Goal: Information Seeking & Learning: Learn about a topic

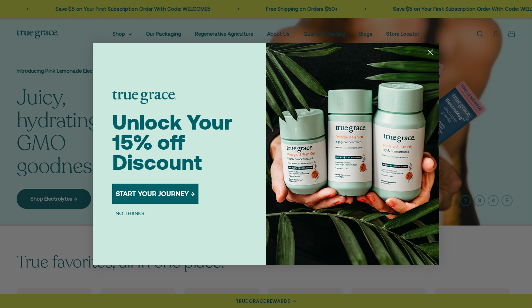
click at [154, 194] on button "START YOUR JOURNEY →" at bounding box center [155, 194] width 86 height 20
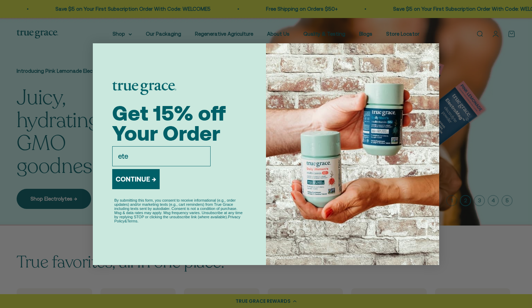
type input "etelford3@gmail.com"
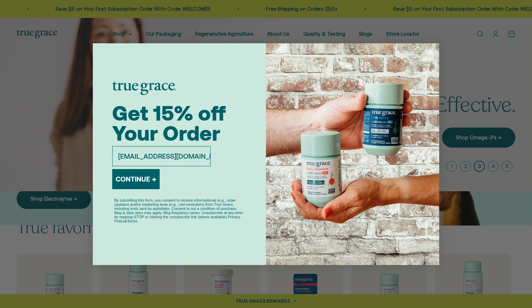
click at [141, 179] on button "CONTINUE →" at bounding box center [135, 179] width 47 height 20
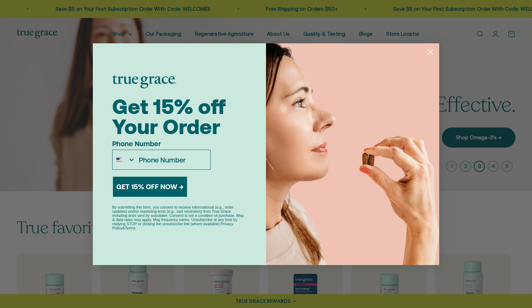
click at [172, 159] on input "Phone Number" at bounding box center [172, 159] width 75 height 19
click at [433, 51] on circle "Close dialog" at bounding box center [430, 51] width 11 height 11
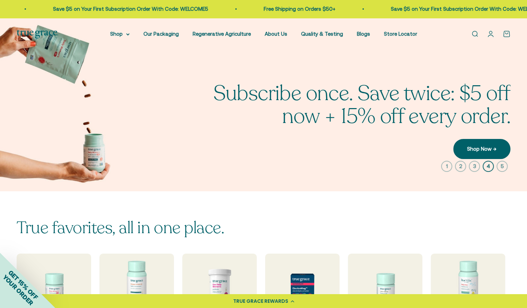
click at [494, 34] on link "Open account page" at bounding box center [491, 34] width 8 height 8
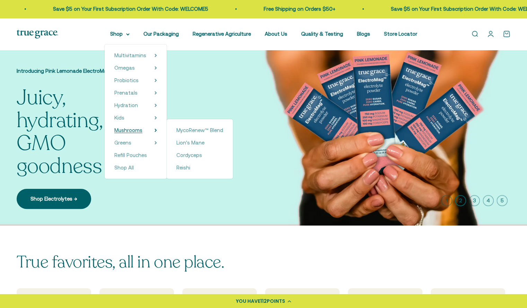
click at [141, 130] on span "Mushrooms" at bounding box center [128, 130] width 28 height 6
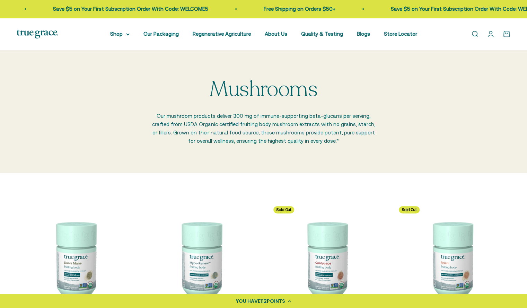
scroll to position [139, 0]
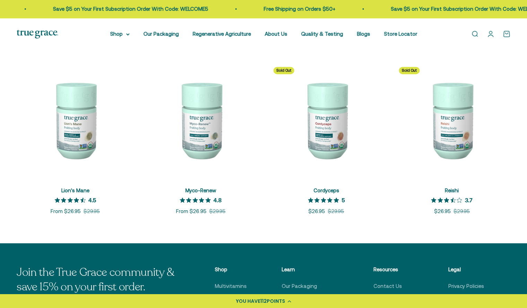
click at [212, 147] on img at bounding box center [200, 119] width 117 height 117
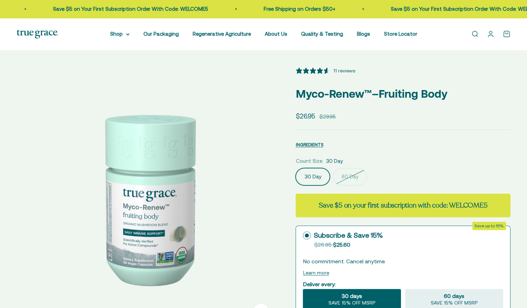
select select "3"
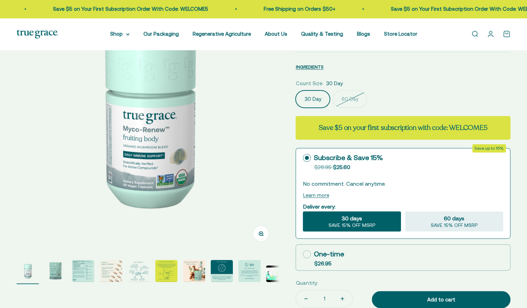
scroll to position [79, 0]
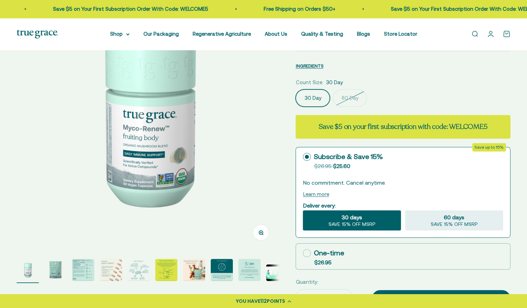
click at [86, 272] on img "Go to item 3" at bounding box center [83, 270] width 22 height 22
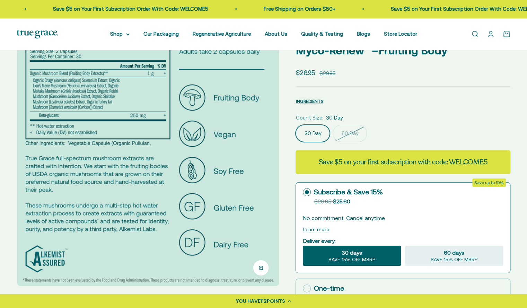
scroll to position [0, 0]
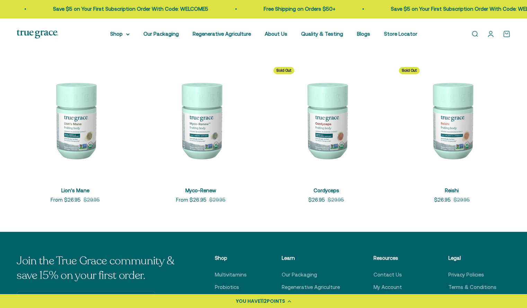
click at [326, 138] on img at bounding box center [326, 119] width 117 height 117
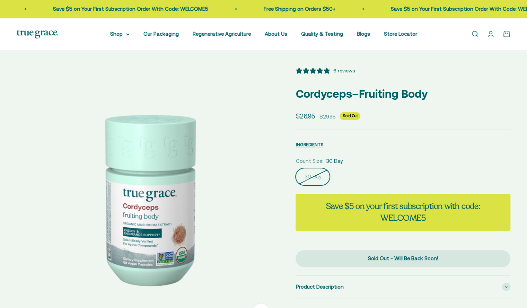
select select "3"
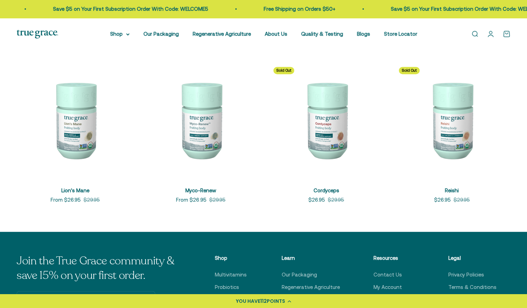
click at [445, 117] on img at bounding box center [451, 119] width 117 height 117
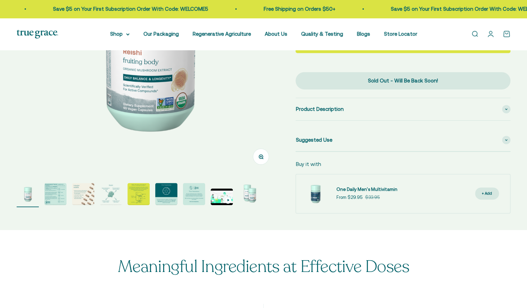
select select "3"
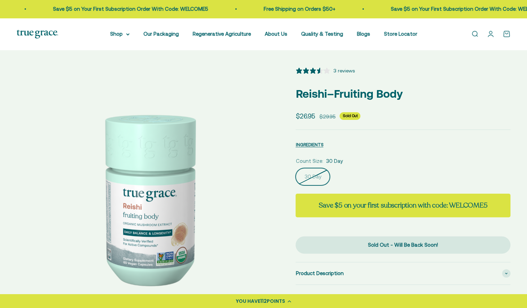
click at [471, 35] on link "Open search" at bounding box center [475, 34] width 8 height 8
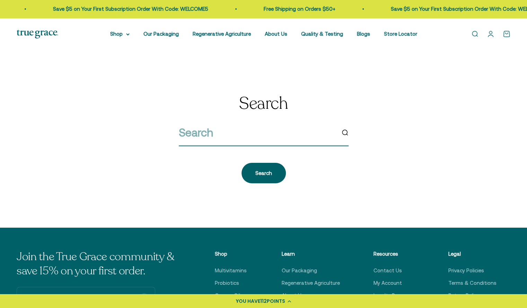
click at [254, 138] on input "search" at bounding box center [257, 133] width 157 height 18
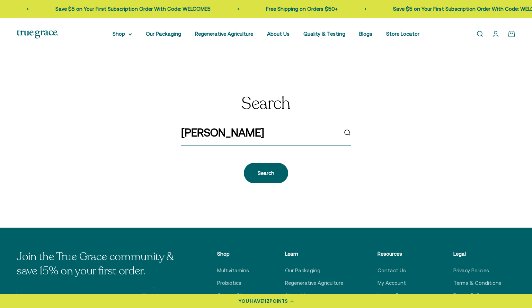
type input "reishi"
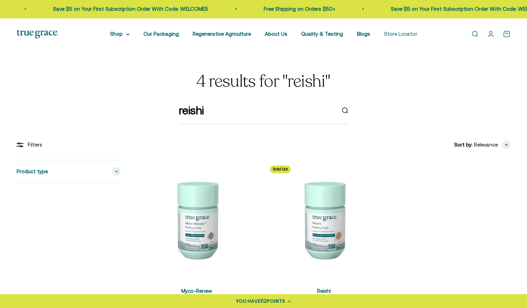
click at [396, 34] on link "Store Locator" at bounding box center [400, 34] width 33 height 6
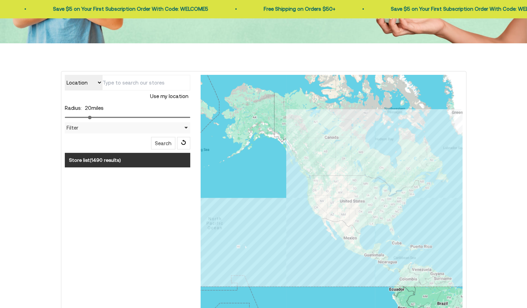
scroll to position [135, 0]
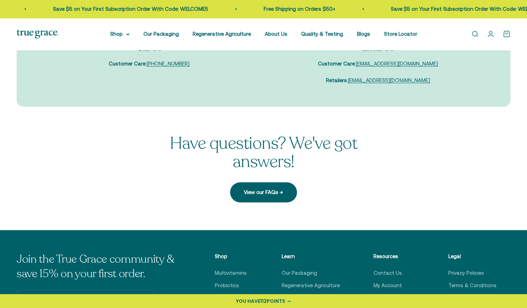
scroll to position [145, 0]
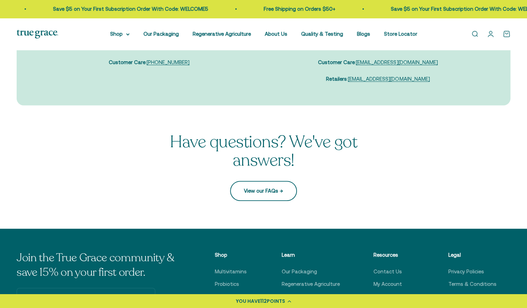
click at [268, 194] on link "View our FAQs →" at bounding box center [263, 191] width 67 height 20
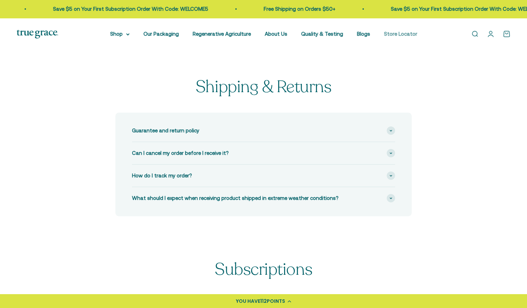
click at [384, 34] on link "Store Locator" at bounding box center [400, 34] width 33 height 6
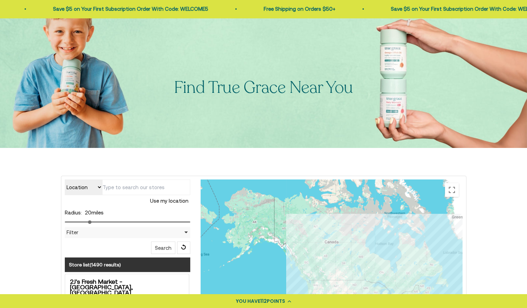
scroll to position [18, 0]
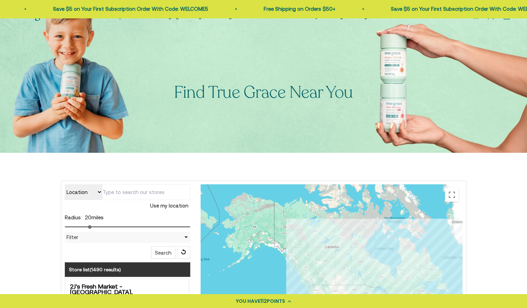
click at [133, 194] on input "text" at bounding box center [146, 192] width 88 height 16
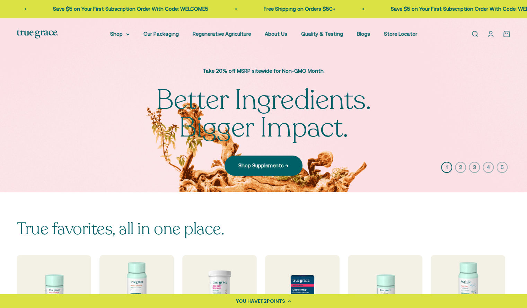
scroll to position [131, 0]
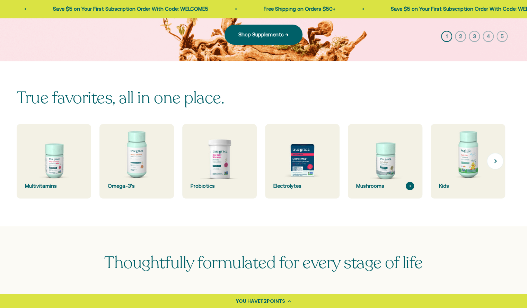
click at [367, 180] on img at bounding box center [385, 161] width 79 height 79
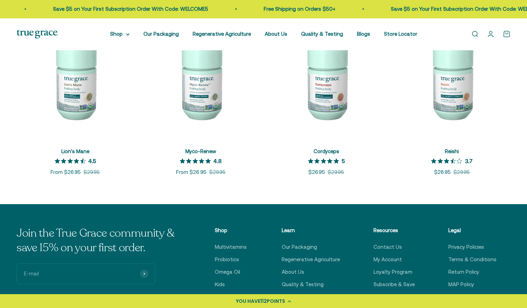
scroll to position [197, 0]
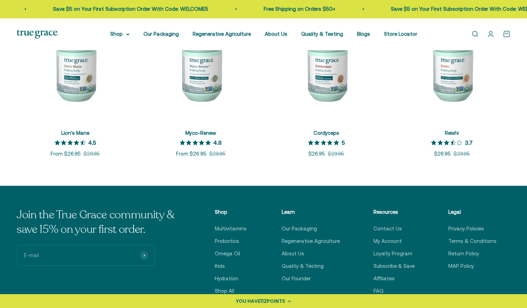
click at [446, 129] on span "Reishi" at bounding box center [452, 133] width 14 height 8
click at [449, 83] on img at bounding box center [451, 62] width 117 height 117
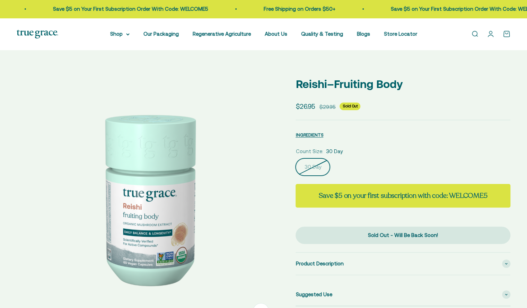
select select "3"
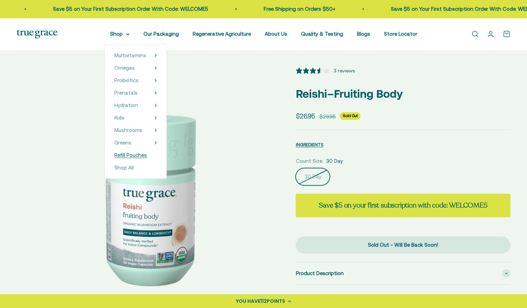
click at [135, 155] on span "Refill Pouches" at bounding box center [130, 155] width 33 height 6
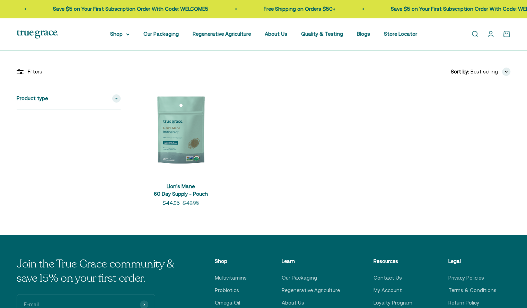
scroll to position [109, 0]
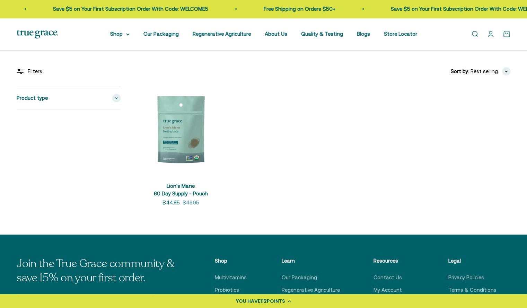
click at [184, 147] on img at bounding box center [180, 130] width 87 height 87
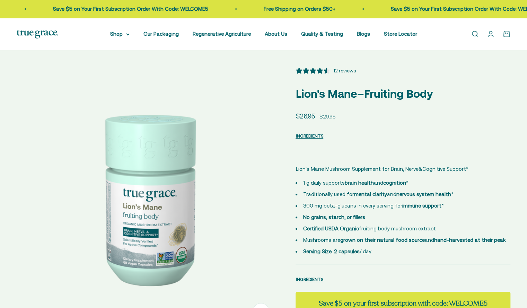
select select "3"
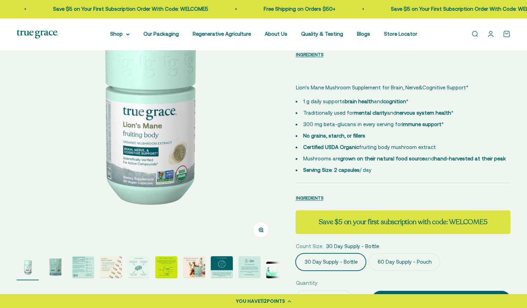
scroll to position [105, 0]
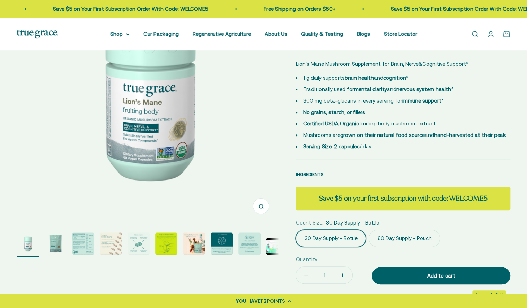
click at [397, 237] on label "60 Day Supply - Pouch" at bounding box center [404, 238] width 71 height 17
click at [296, 230] on input "60 Day Supply - Pouch" at bounding box center [295, 229] width 0 height 0
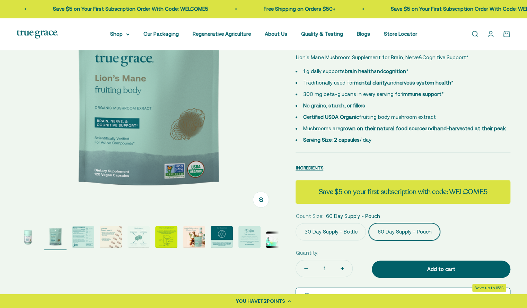
scroll to position [114, 0]
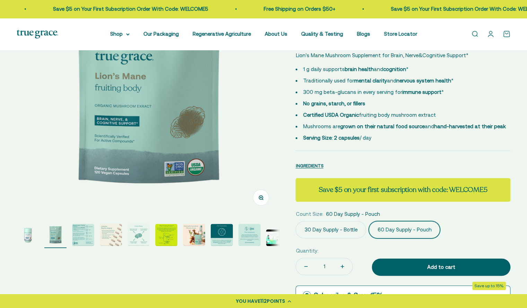
click at [326, 231] on label "30 Day Supply - Bottle" at bounding box center [331, 229] width 70 height 17
click at [296, 221] on input "30 Day Supply - Bottle" at bounding box center [295, 221] width 0 height 0
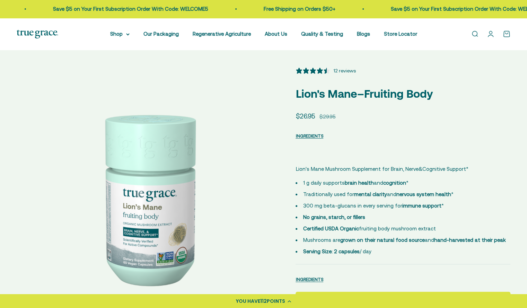
scroll to position [0, 0]
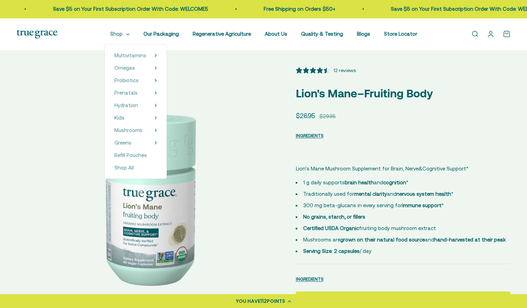
click at [130, 36] on summary "Shop" at bounding box center [119, 34] width 19 height 8
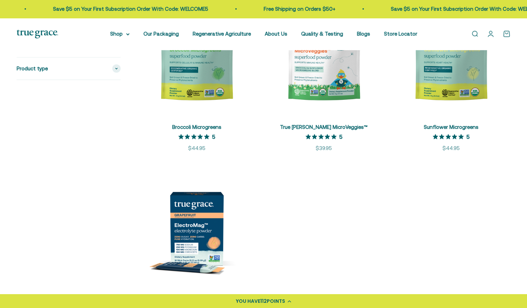
scroll to position [1244, 0]
